Goal: Use online tool/utility

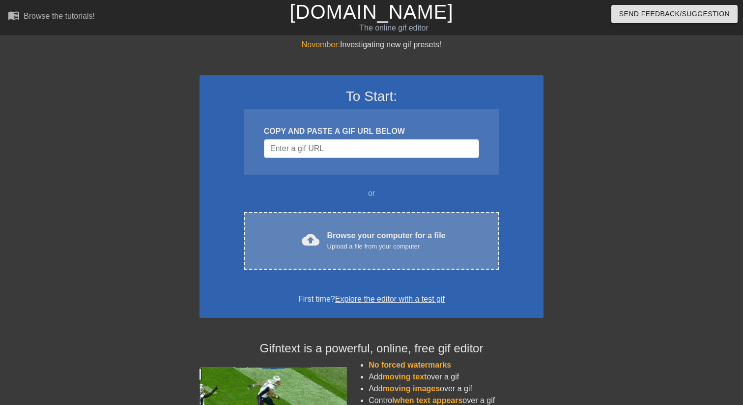
click at [393, 224] on div "cloud_upload Browse your computer for a file Upload a file from your computer C…" at bounding box center [371, 241] width 255 height 58
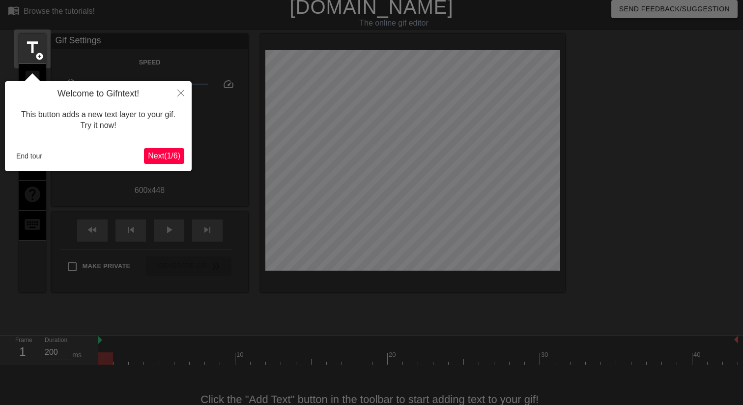
scroll to position [24, 0]
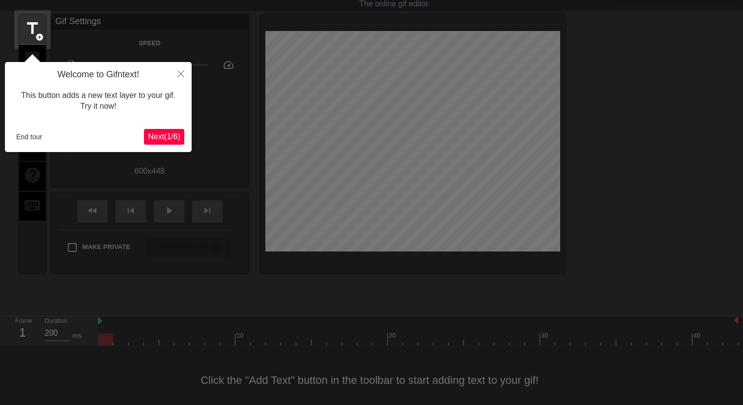
click at [171, 143] on button "Next ( 1 / 6 )" at bounding box center [164, 137] width 40 height 16
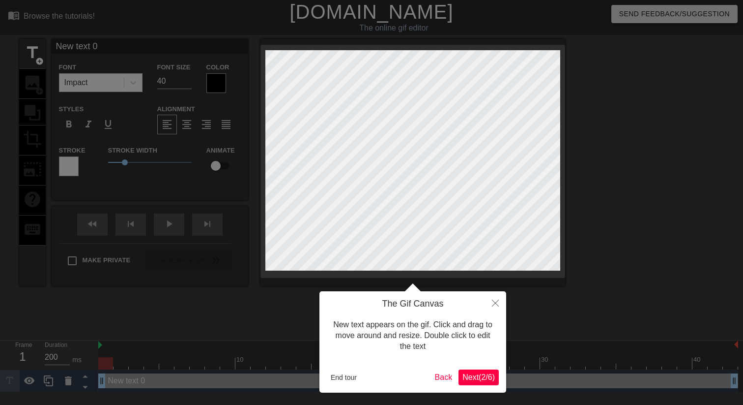
scroll to position [0, 0]
click at [483, 377] on span "Next ( 2 / 6 )" at bounding box center [479, 377] width 32 height 8
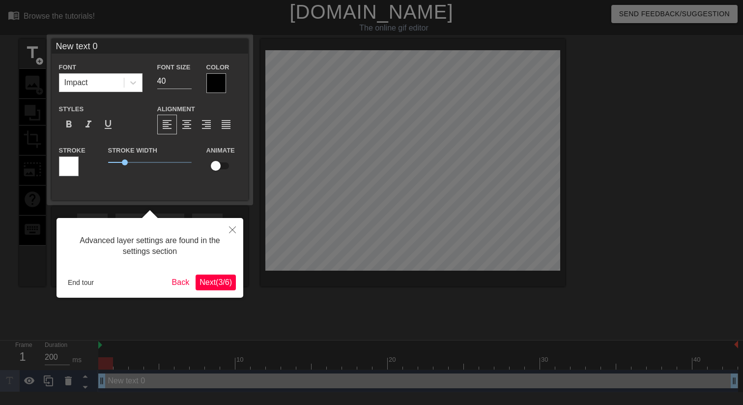
click at [222, 283] on span "Next ( 3 / 6 )" at bounding box center [216, 282] width 32 height 8
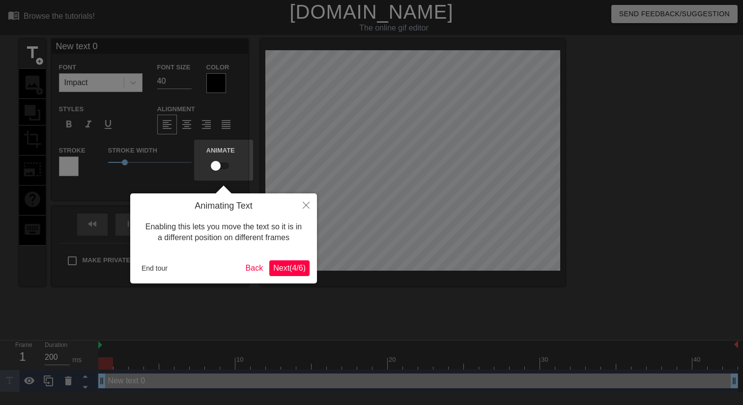
click at [281, 268] on span "Next ( 4 / 6 )" at bounding box center [289, 268] width 32 height 8
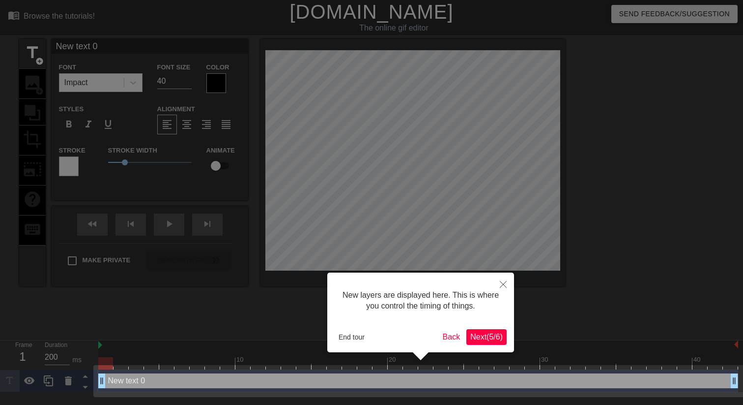
click at [485, 333] on span "Next ( 5 / 6 )" at bounding box center [486, 336] width 32 height 8
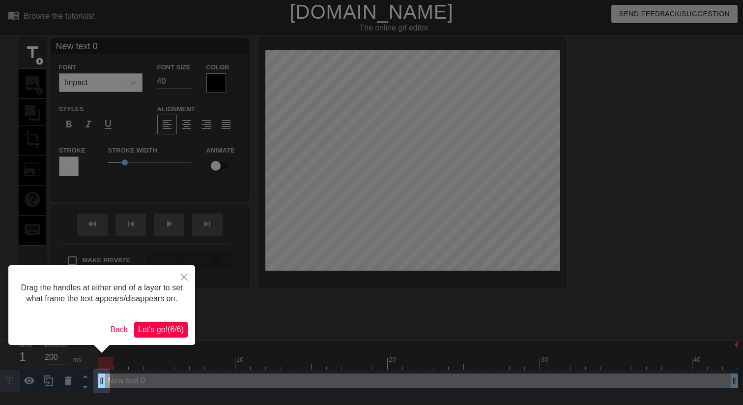
click at [176, 337] on button "Let's go! ( 6 / 6 )" at bounding box center [161, 330] width 54 height 16
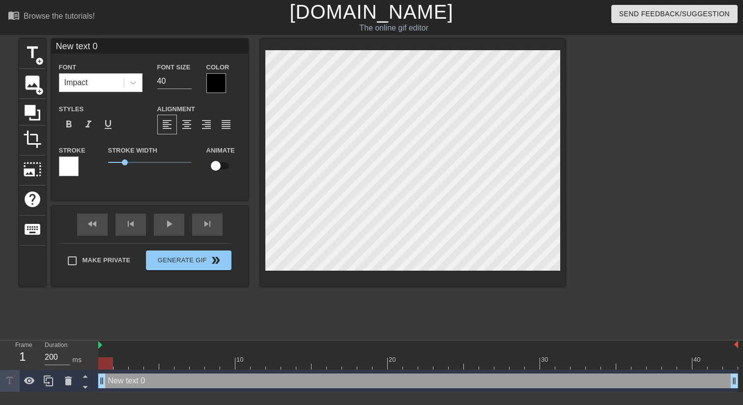
type input "M"
type textarea "M"
type input "ME"
type textarea "ME"
type input "[PERSON_NAME]"
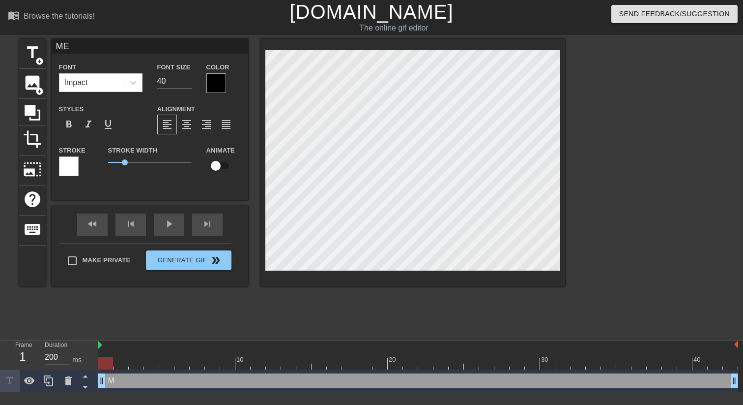
type textarea "[PERSON_NAME]"
type input "MELO"
type textarea "MELOS"
type input "MELOS"
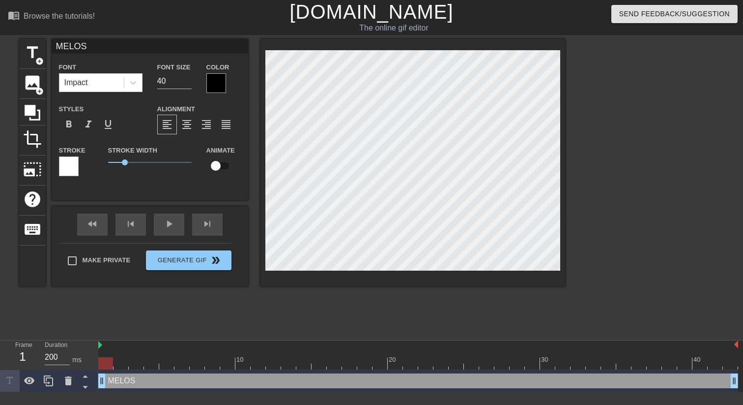
type textarea "MELOS"
click at [221, 77] on div at bounding box center [216, 83] width 20 height 20
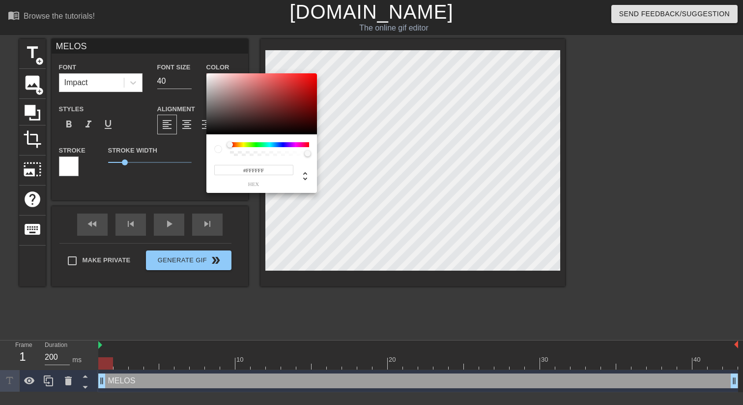
drag, startPoint x: 222, startPoint y: 86, endPoint x: 198, endPoint y: 59, distance: 35.5
click at [198, 59] on div "#FFFFFF hex" at bounding box center [371, 202] width 743 height 405
type input "#FFFFFF"
drag, startPoint x: 271, startPoint y: 128, endPoint x: 188, endPoint y: 56, distance: 109.4
click at [188, 56] on div "#FFFFFF hex" at bounding box center [371, 202] width 743 height 405
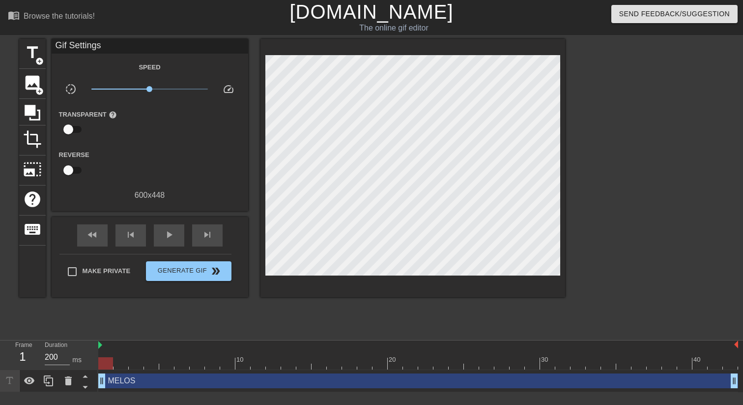
click at [137, 383] on div "MELOS drag_handle drag_handle" at bounding box center [418, 380] width 640 height 15
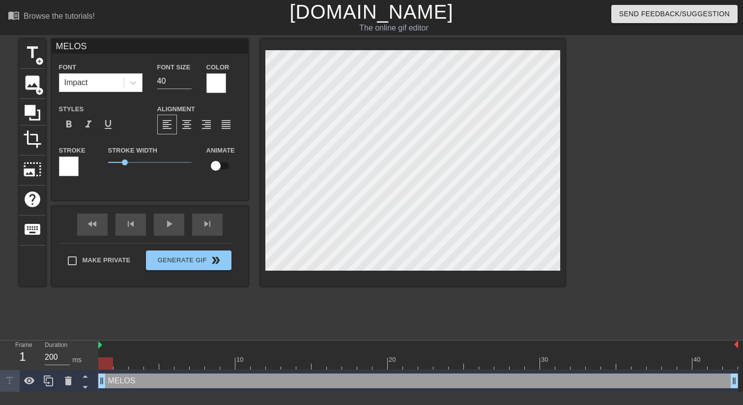
drag, startPoint x: 141, startPoint y: 382, endPoint x: 170, endPoint y: 379, distance: 28.7
click at [172, 380] on div "MELOS drag_handle drag_handle" at bounding box center [418, 380] width 640 height 15
drag, startPoint x: 103, startPoint y: 380, endPoint x: 108, endPoint y: 381, distance: 5.1
click at [275, 40] on div at bounding box center [413, 162] width 305 height 247
drag, startPoint x: 104, startPoint y: 377, endPoint x: 116, endPoint y: 378, distance: 11.8
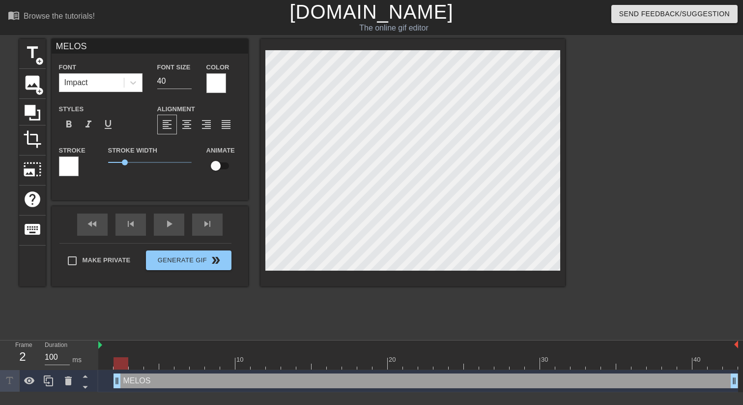
type input "200"
drag, startPoint x: 117, startPoint y: 379, endPoint x: 98, endPoint y: 375, distance: 19.7
click at [249, 320] on div "title add_circle image add_circle crop photo_size_select_large help keyboard ME…" at bounding box center [292, 186] width 546 height 295
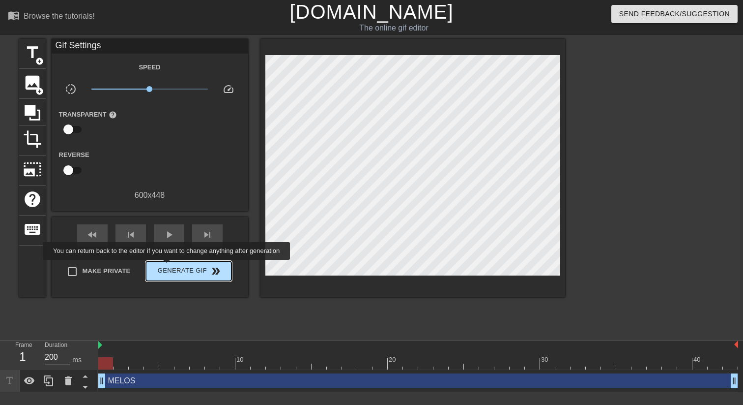
click at [173, 266] on span "Generate Gif double_arrow" at bounding box center [188, 271] width 77 height 12
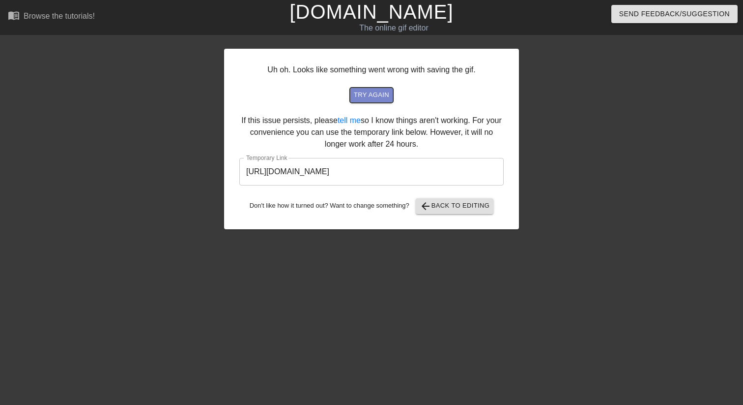
click at [381, 97] on span "try again" at bounding box center [371, 94] width 35 height 11
click at [460, 247] on div "Uh oh. Looks like something went wrong with saving the gif. try again If this i…" at bounding box center [371, 186] width 295 height 295
